Goal: Task Accomplishment & Management: Use online tool/utility

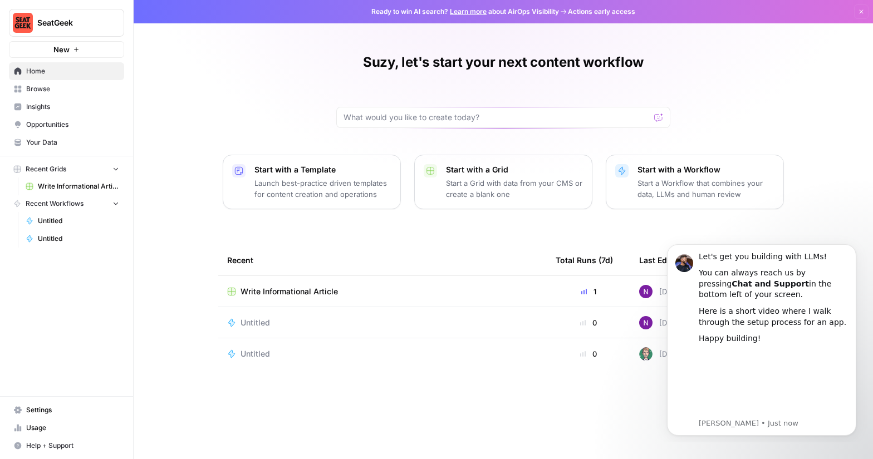
click at [40, 105] on span "Insights" at bounding box center [72, 107] width 93 height 10
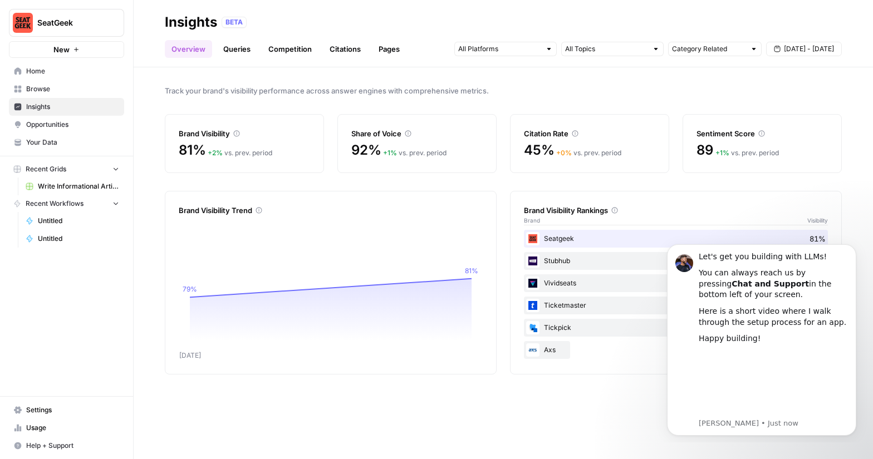
click at [602, 140] on div "Citation Rate 45% + 0 % vs. prev. period" at bounding box center [589, 143] width 159 height 59
click at [338, 55] on link "Citations" at bounding box center [345, 49] width 45 height 18
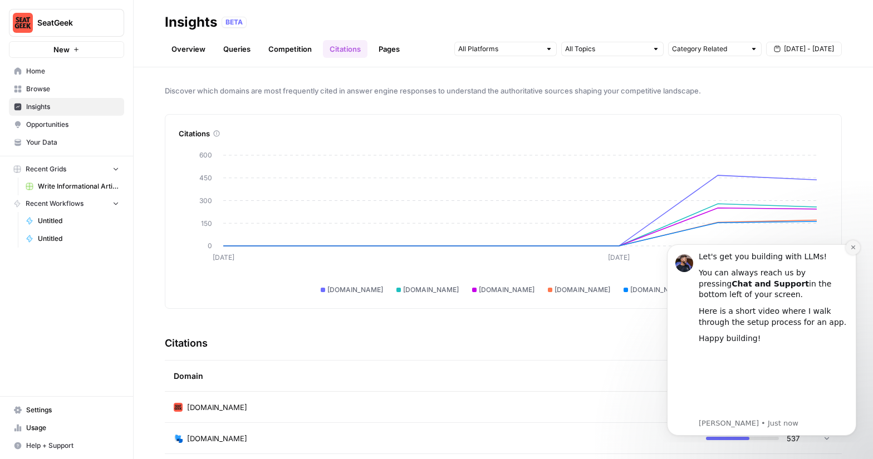
click at [853, 246] on icon "Dismiss notification" at bounding box center [853, 247] width 6 height 6
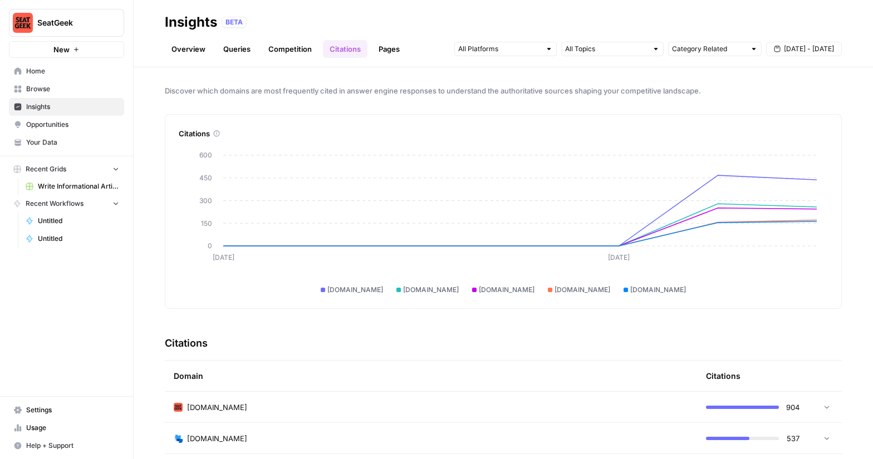
click at [828, 404] on icon at bounding box center [827, 407] width 8 height 8
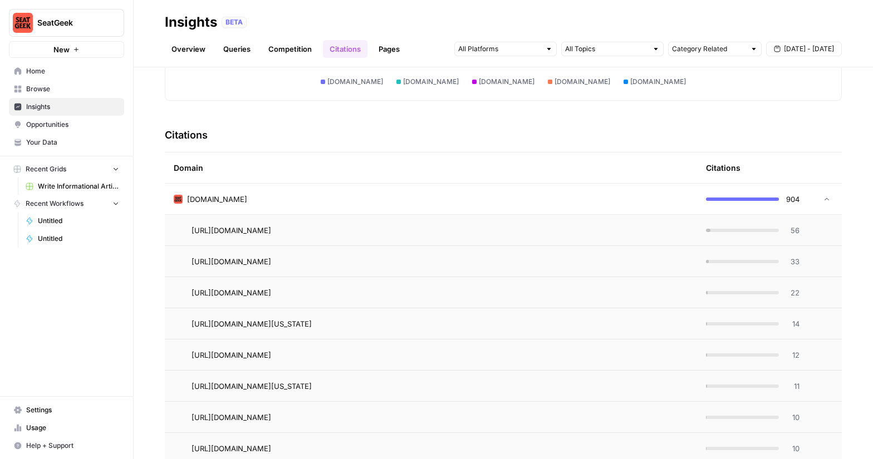
scroll to position [210, 0]
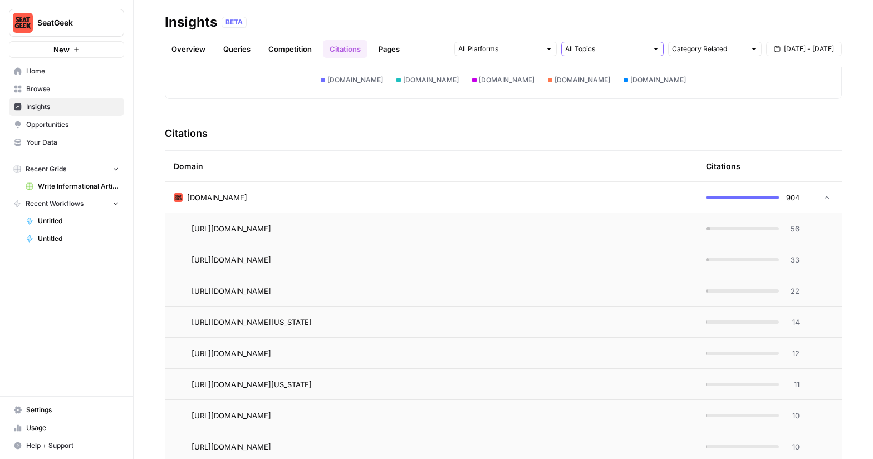
click at [630, 50] on input "text" at bounding box center [606, 48] width 82 height 11
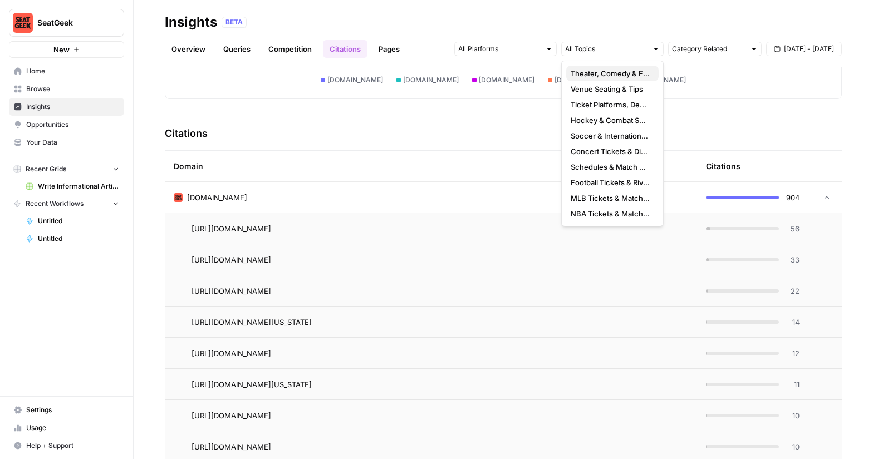
click at [622, 73] on span "Theater, Comedy & Family Shows" at bounding box center [610, 73] width 79 height 11
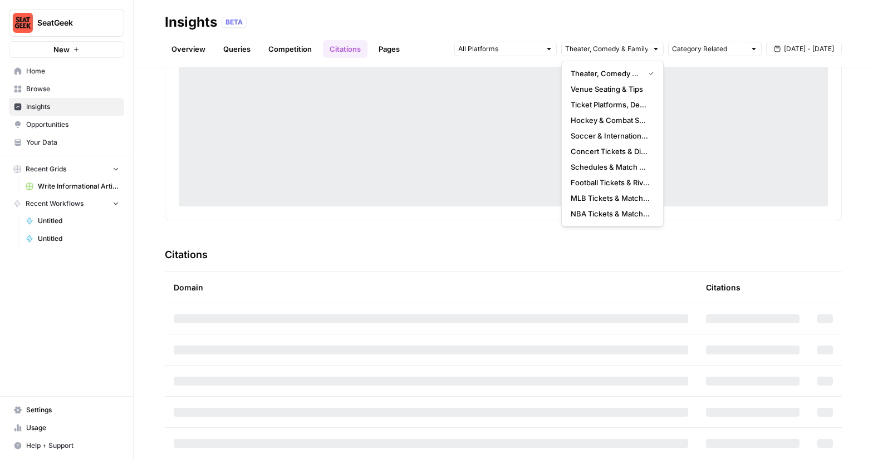
scroll to position [210, 0]
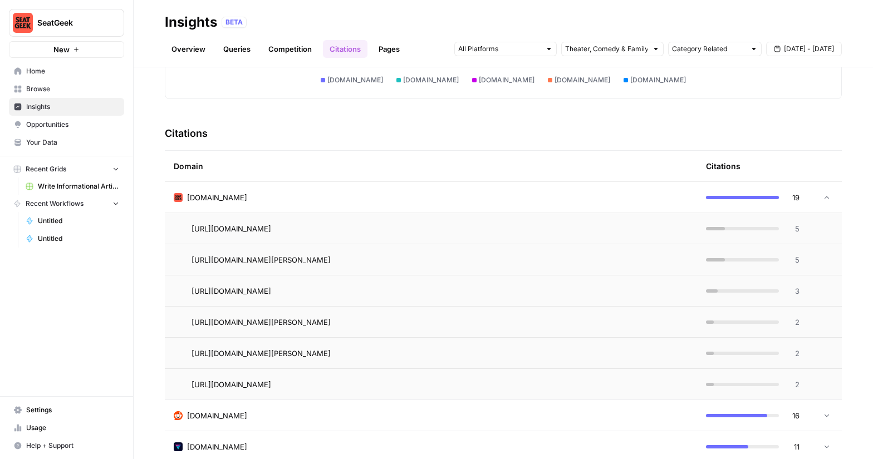
click at [474, 168] on div "Domain" at bounding box center [431, 166] width 514 height 31
click at [680, 50] on input "text" at bounding box center [708, 48] width 73 height 11
type input "Category Related"
click at [537, 52] on input "text" at bounding box center [499, 48] width 82 height 11
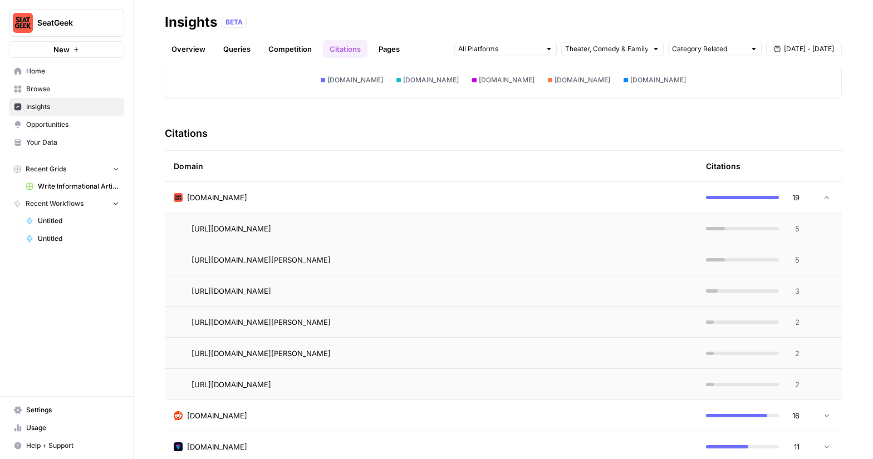
click at [475, 199] on div "[DOMAIN_NAME]" at bounding box center [431, 197] width 514 height 11
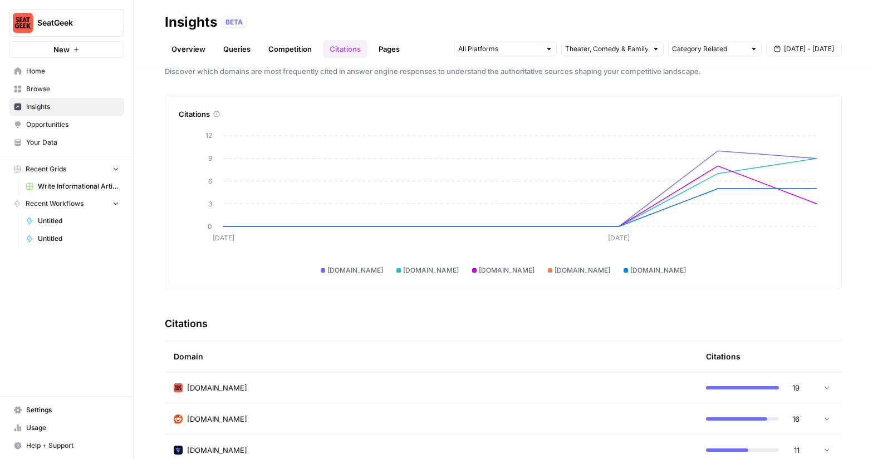
scroll to position [0, 0]
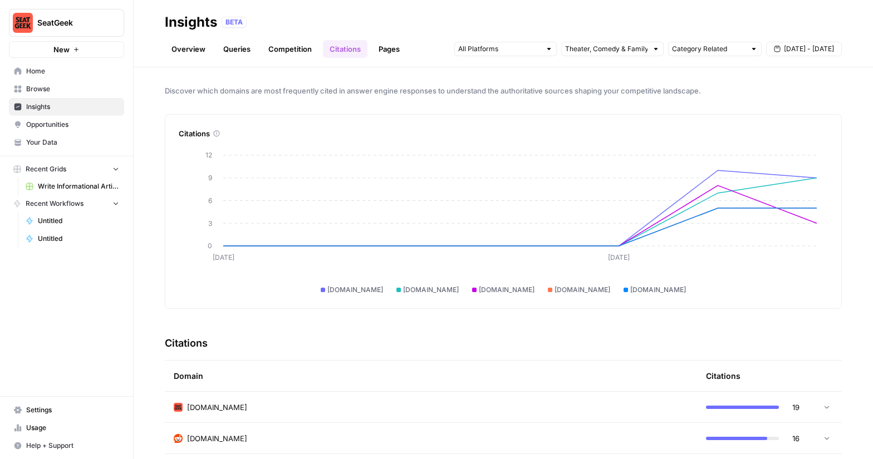
click at [292, 53] on link "Competition" at bounding box center [290, 49] width 57 height 18
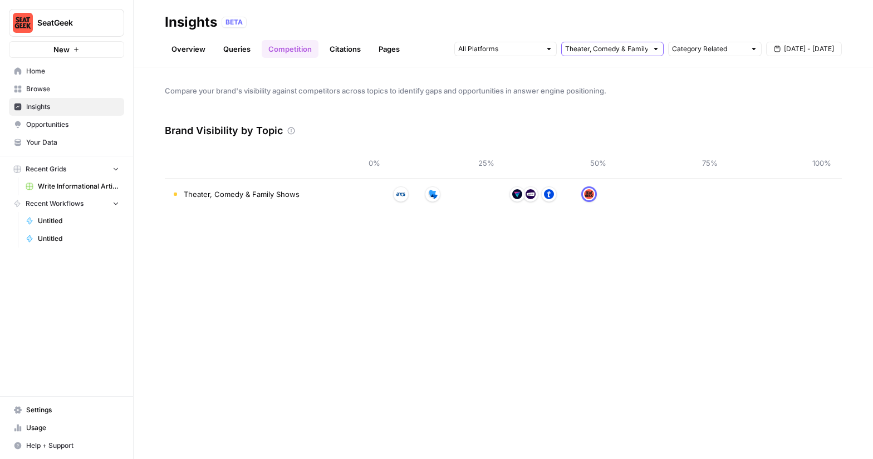
click at [619, 47] on input "text" at bounding box center [606, 48] width 82 height 11
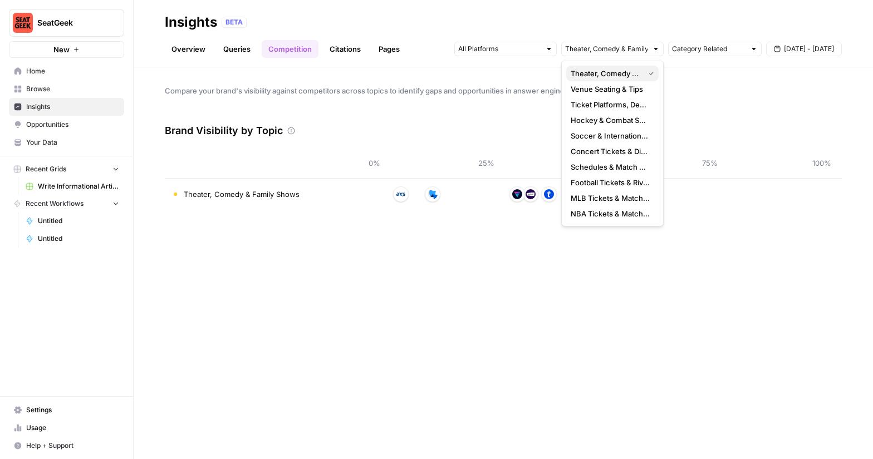
click at [610, 68] on span "Theater, Comedy & Family Shows" at bounding box center [605, 73] width 69 height 11
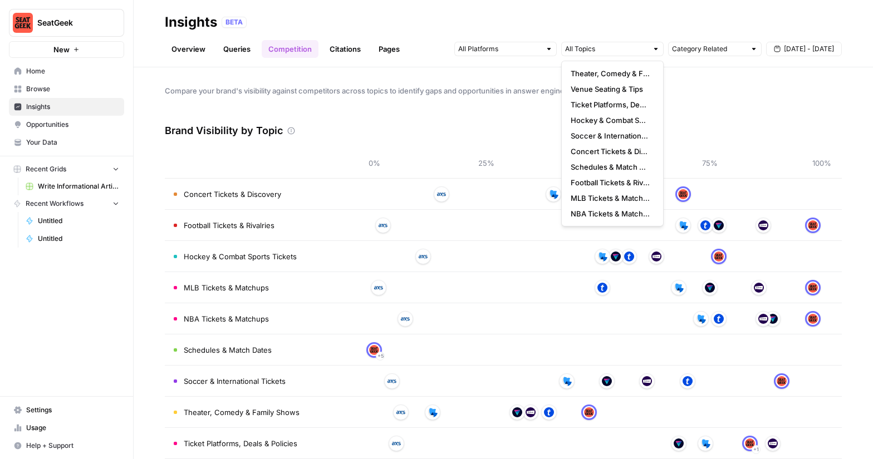
click at [478, 125] on div "Brand Visibility by Topic" at bounding box center [503, 130] width 677 height 33
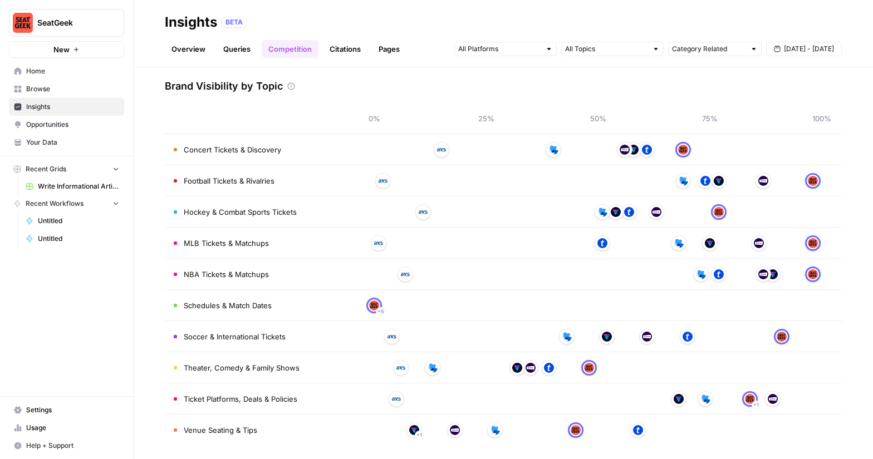
scroll to position [49, 0]
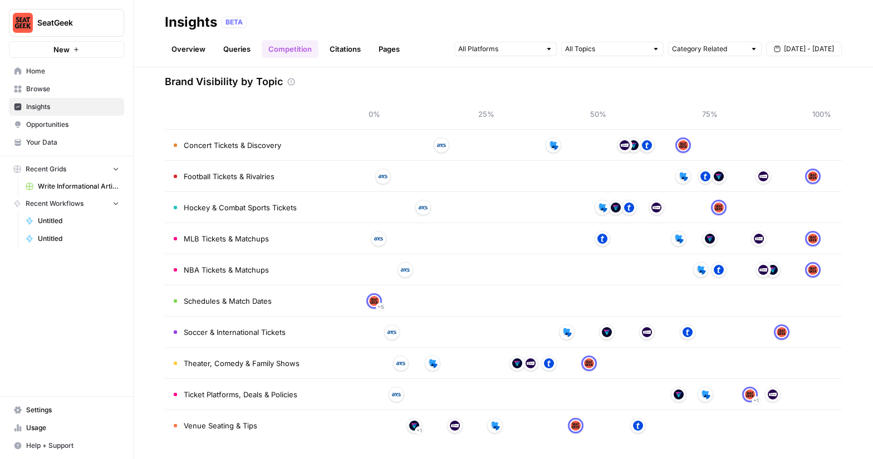
click at [240, 426] on span "Venue Seating & Tips" at bounding box center [220, 425] width 73 height 11
click at [341, 49] on link "Citations" at bounding box center [345, 49] width 45 height 18
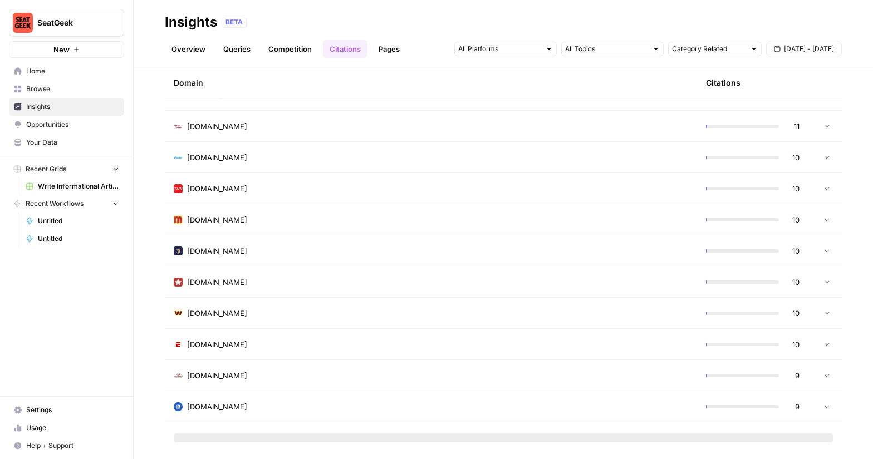
scroll to position [1852, 0]
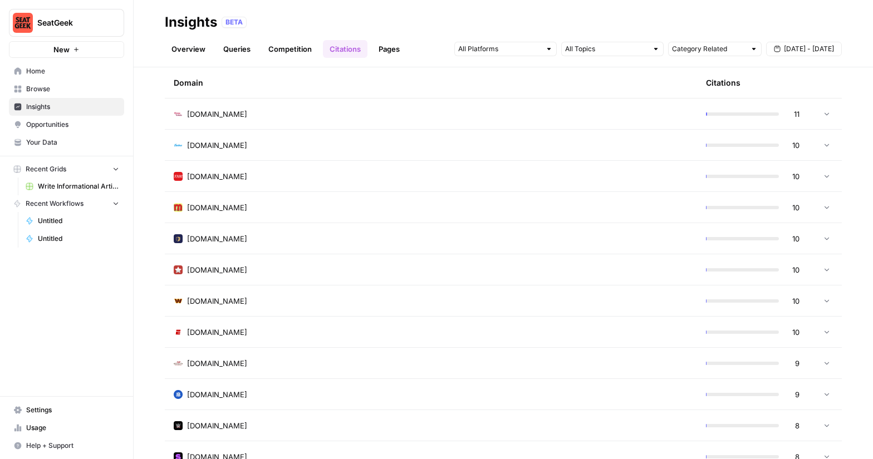
click at [200, 53] on link "Overview" at bounding box center [188, 49] width 47 height 18
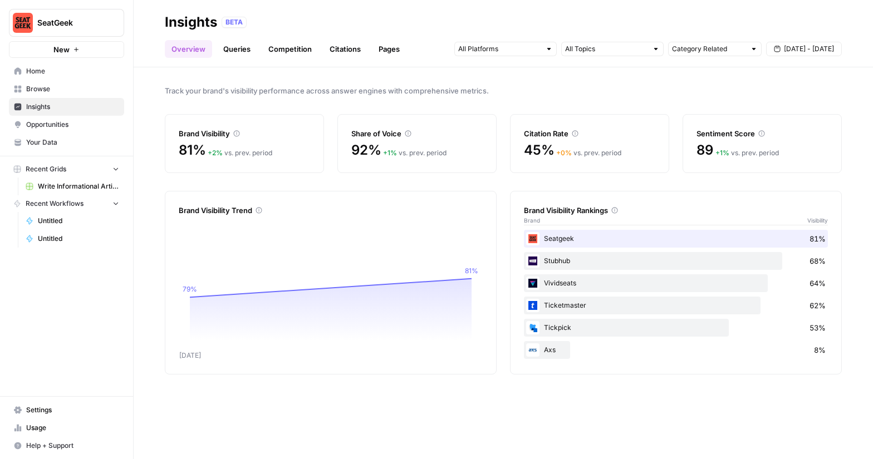
click at [235, 46] on link "Queries" at bounding box center [237, 49] width 41 height 18
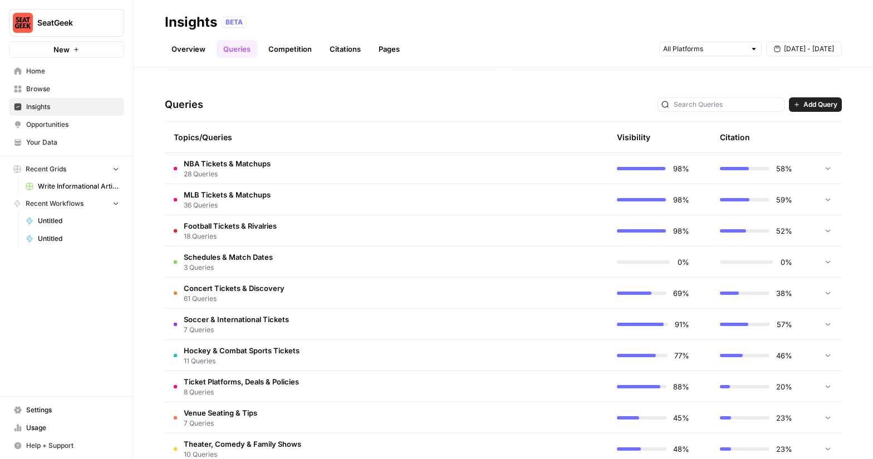
scroll to position [229, 0]
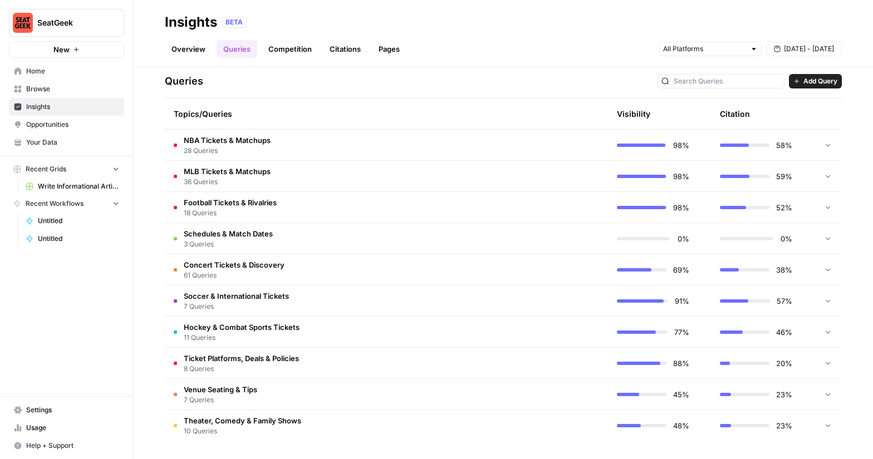
click at [244, 146] on span "28 Queries" at bounding box center [227, 151] width 87 height 10
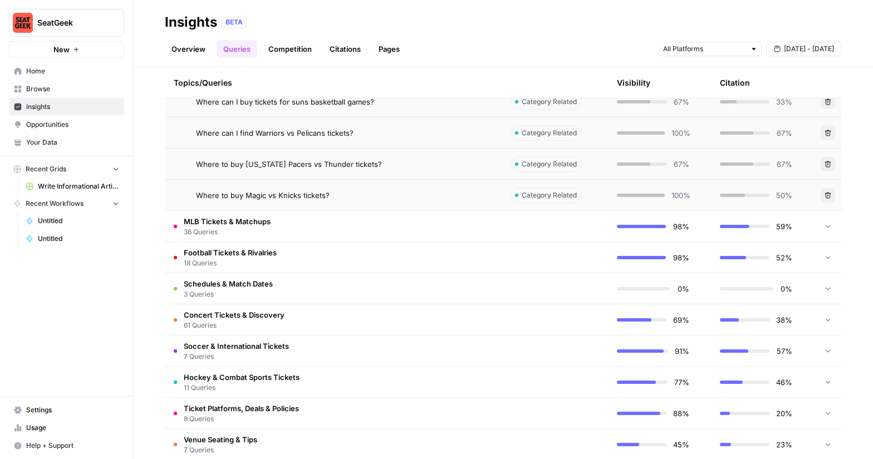
scroll to position [1083, 0]
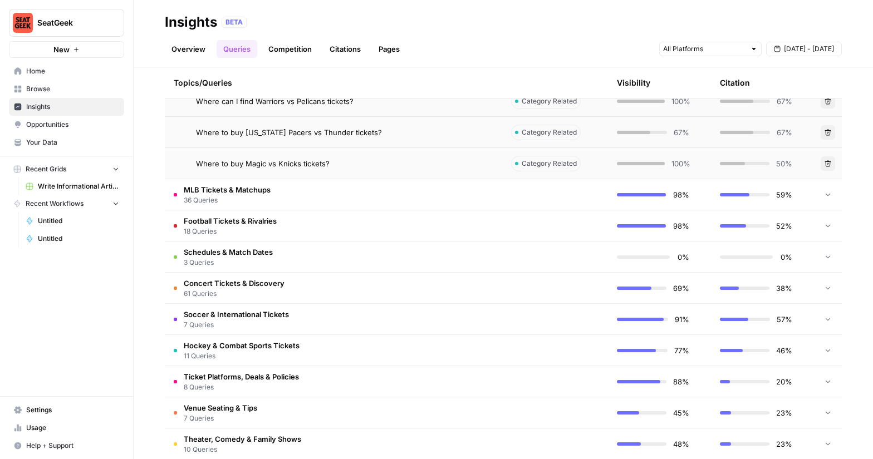
click at [263, 196] on span "36 Queries" at bounding box center [227, 200] width 87 height 10
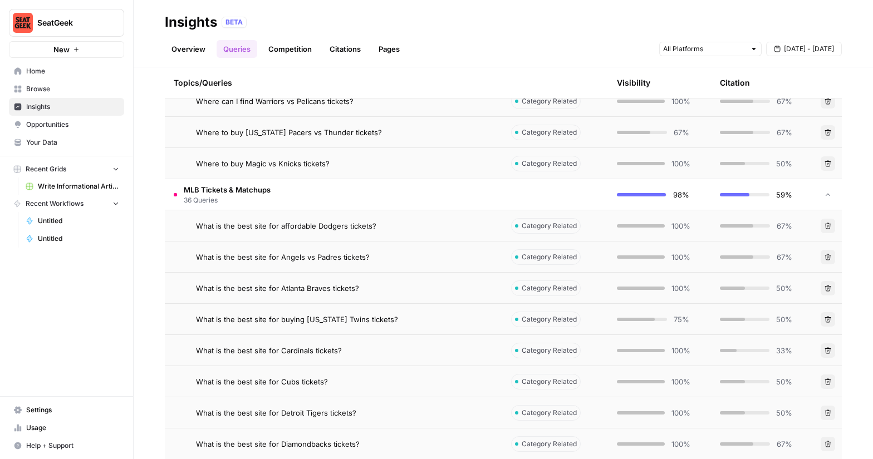
click at [435, 233] on td "What is the best site for affordable Dodgers tickets?" at bounding box center [333, 225] width 337 height 31
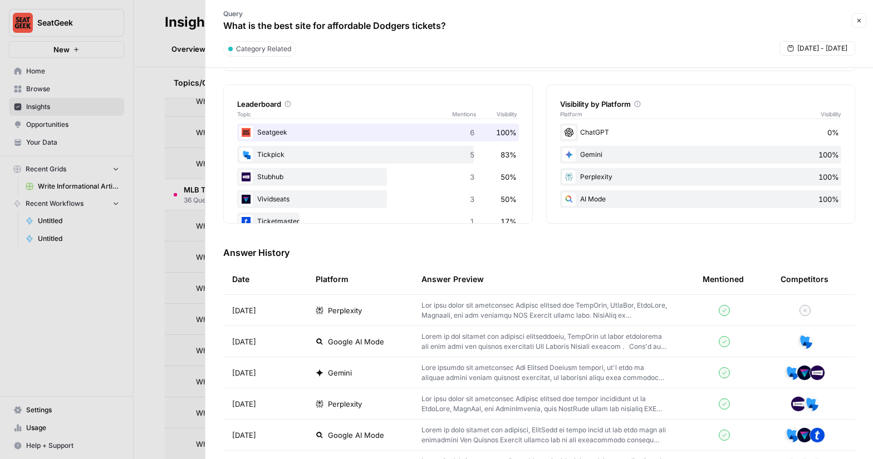
scroll to position [176, 0]
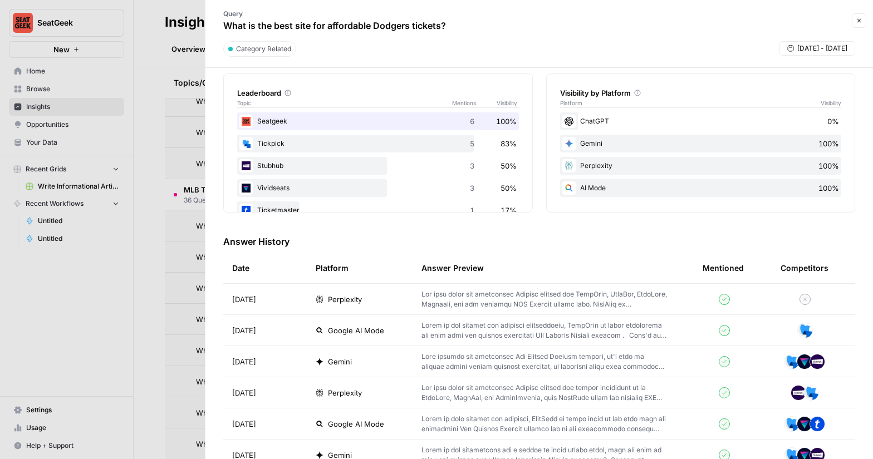
click at [434, 335] on p at bounding box center [543, 331] width 245 height 20
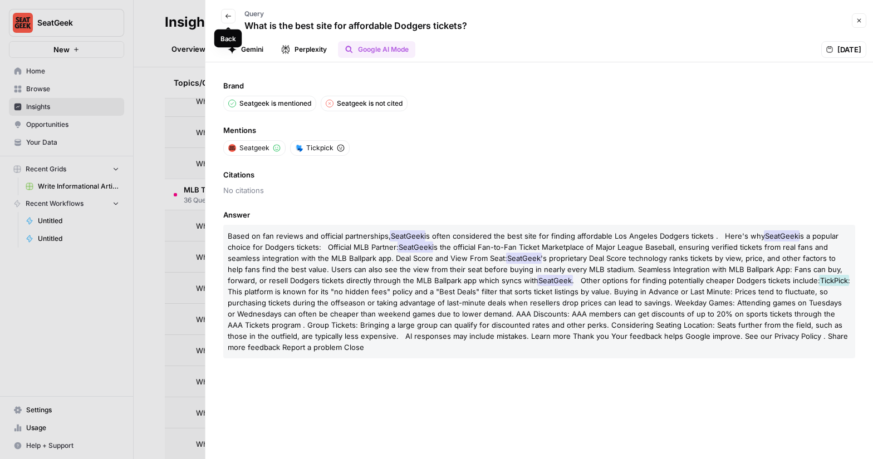
click at [228, 14] on icon "button" at bounding box center [228, 16] width 7 height 7
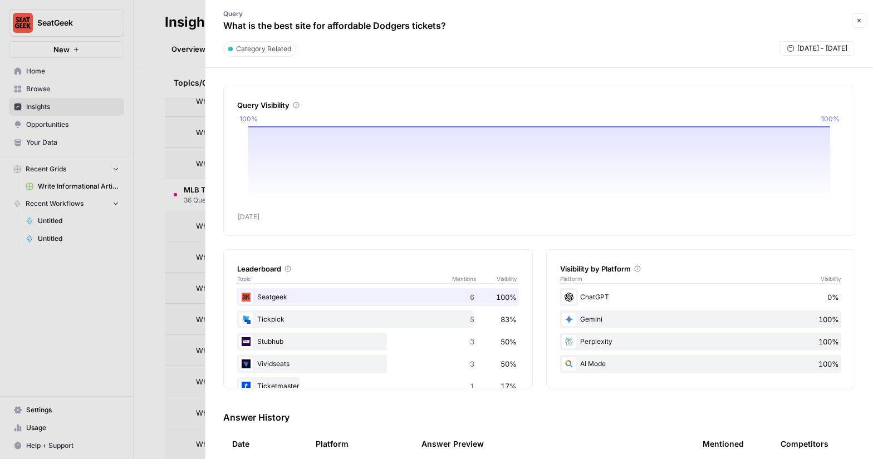
click at [863, 21] on button "Close" at bounding box center [859, 20] width 14 height 14
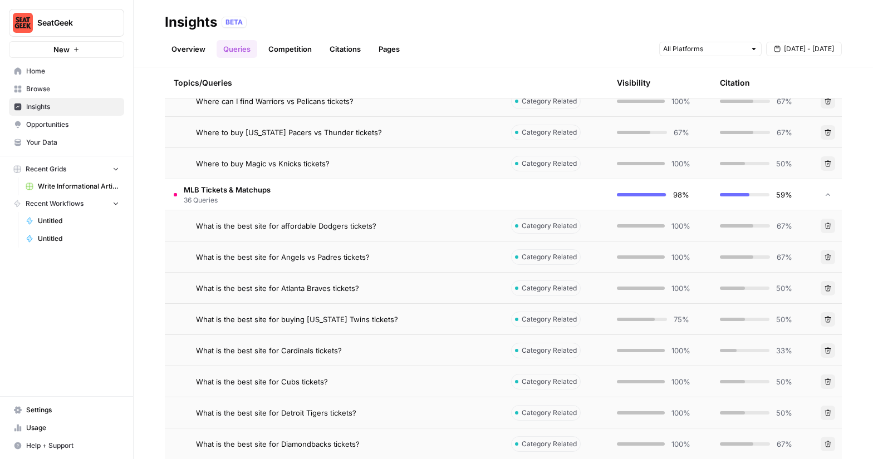
click at [48, 71] on span "Home" at bounding box center [72, 71] width 93 height 10
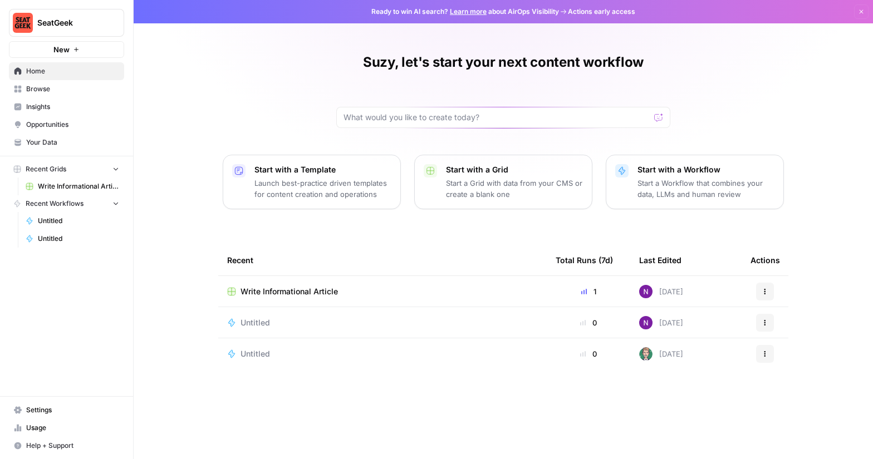
click at [289, 296] on span "Write Informational Article" at bounding box center [288, 291] width 97 height 11
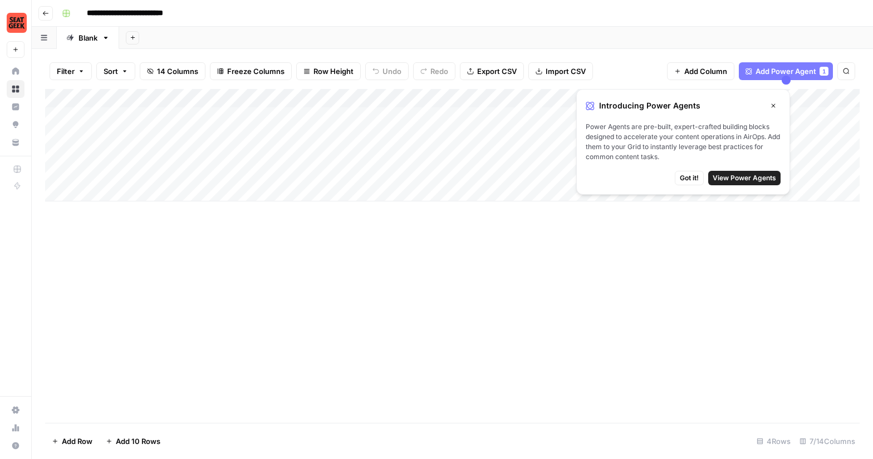
click at [358, 116] on div "Add Column" at bounding box center [452, 145] width 814 height 112
click at [461, 117] on div "Add Column" at bounding box center [452, 145] width 814 height 112
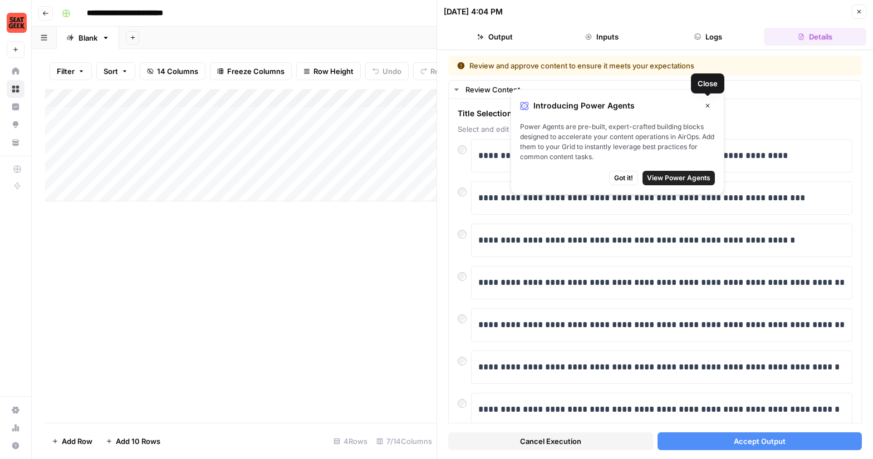
click at [710, 106] on span "Close" at bounding box center [710, 106] width 1 height 1
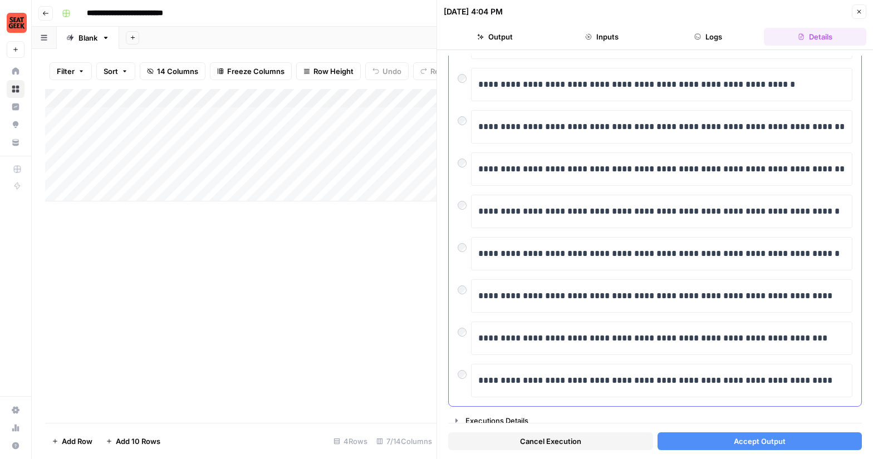
scroll to position [163, 0]
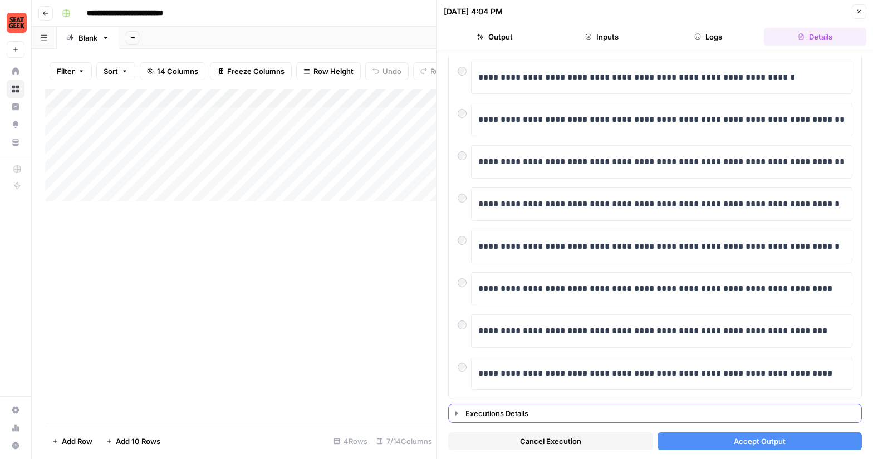
click at [458, 412] on icon "button" at bounding box center [456, 413] width 9 height 9
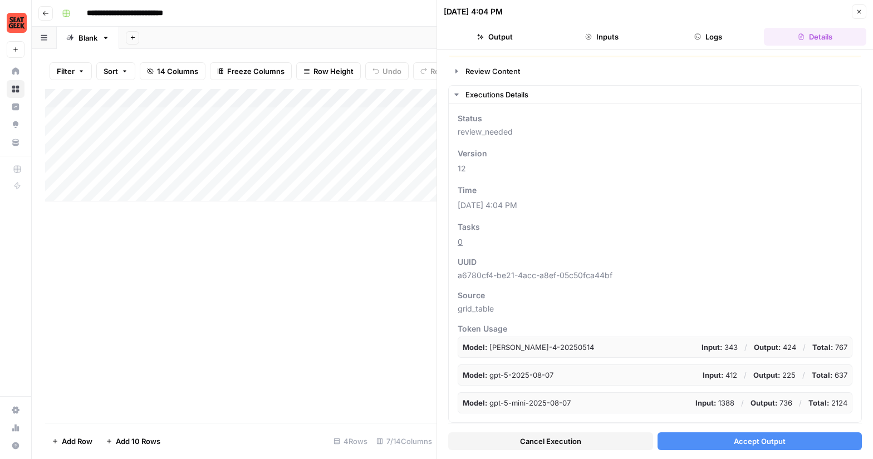
click at [505, 34] on button "Output" at bounding box center [495, 37] width 102 height 18
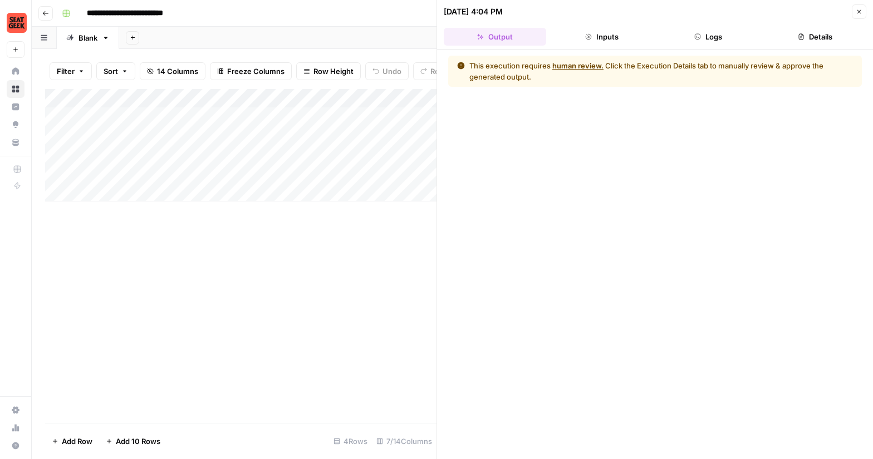
click at [610, 35] on button "Inputs" at bounding box center [601, 37] width 102 height 18
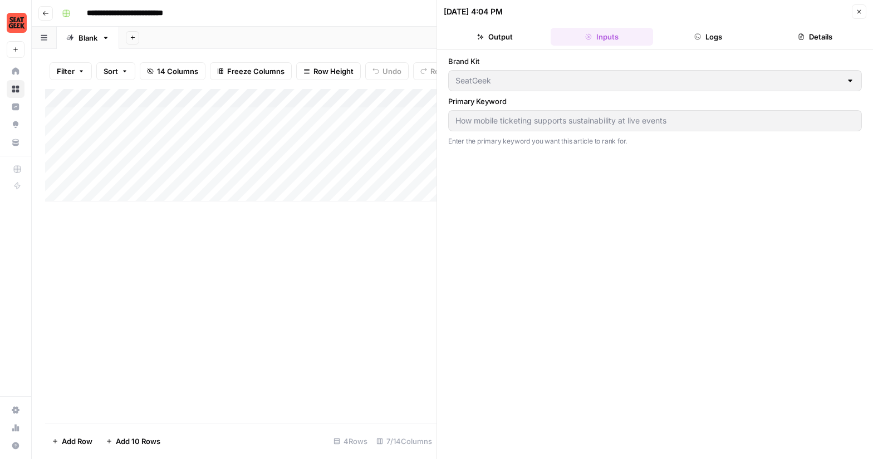
click at [700, 39] on icon "button" at bounding box center [697, 36] width 7 height 7
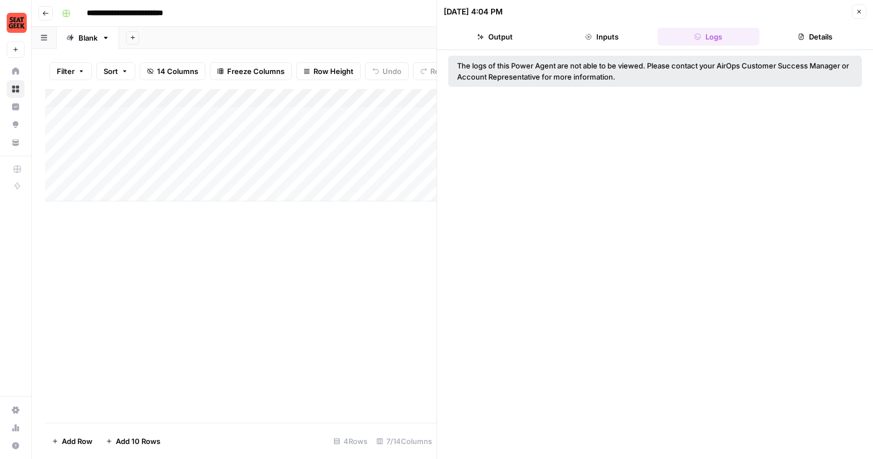
click at [814, 42] on button "Details" at bounding box center [815, 37] width 102 height 18
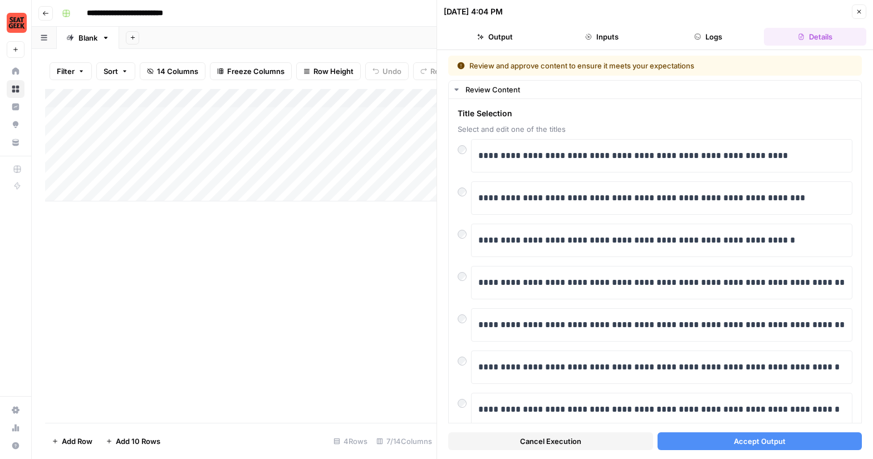
click at [711, 444] on button "Accept Output" at bounding box center [759, 441] width 205 height 18
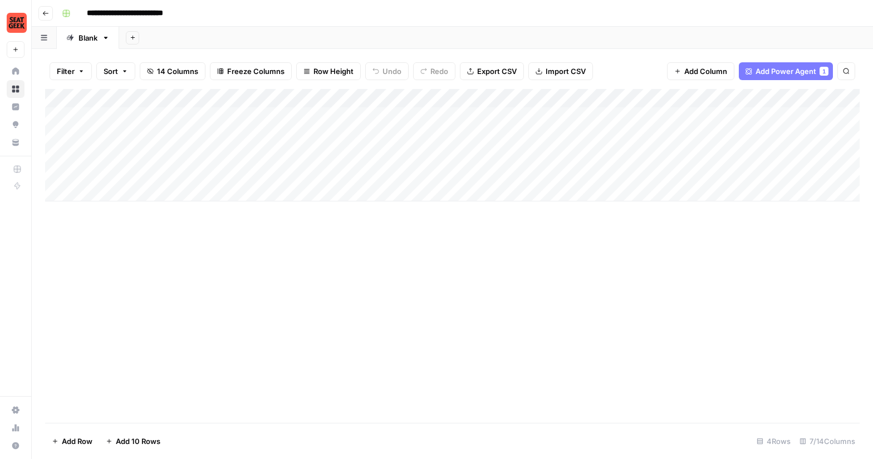
click at [526, 101] on div "Add Column" at bounding box center [452, 145] width 814 height 112
click at [493, 99] on div at bounding box center [523, 100] width 101 height 22
click at [565, 286] on div "Add Column" at bounding box center [452, 256] width 814 height 334
click at [564, 116] on div "Add Column" at bounding box center [452, 145] width 814 height 112
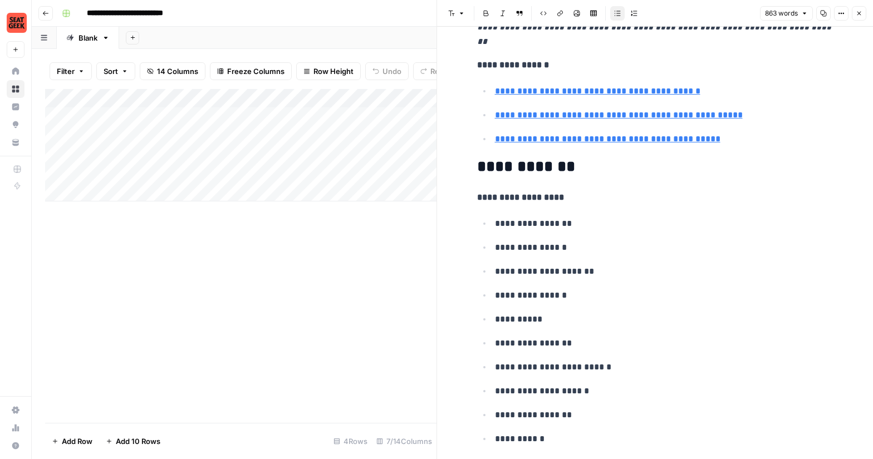
scroll to position [2911, 0]
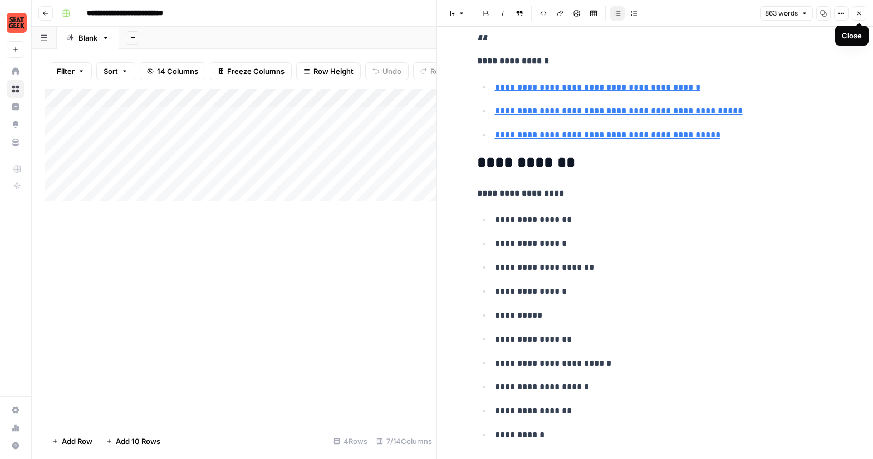
click at [863, 14] on button "Close" at bounding box center [859, 13] width 14 height 14
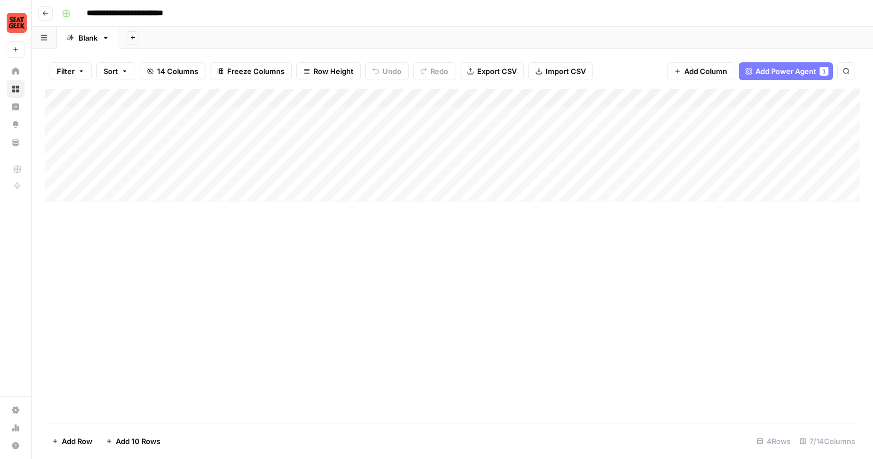
click at [139, 194] on div "Add Column" at bounding box center [452, 145] width 814 height 112
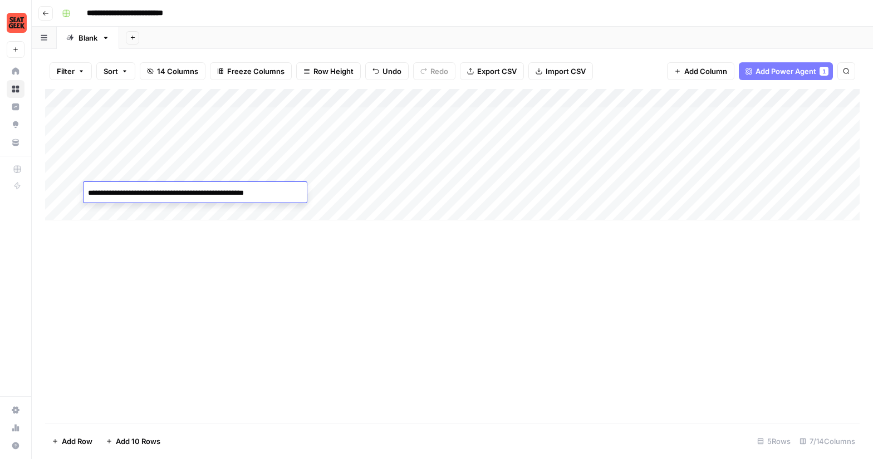
type textarea "**********"
click at [390, 192] on div "Add Column" at bounding box center [452, 154] width 814 height 131
